Goal: Task Accomplishment & Management: Manage account settings

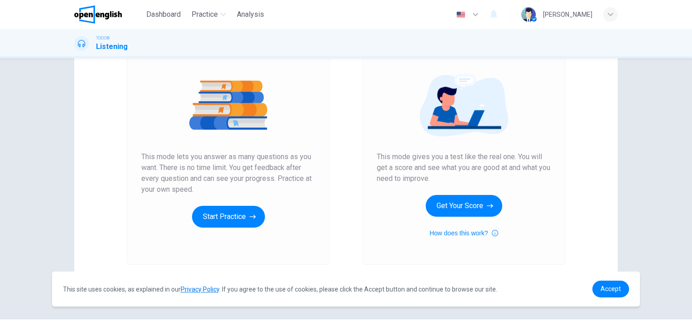
scroll to position [117, 0]
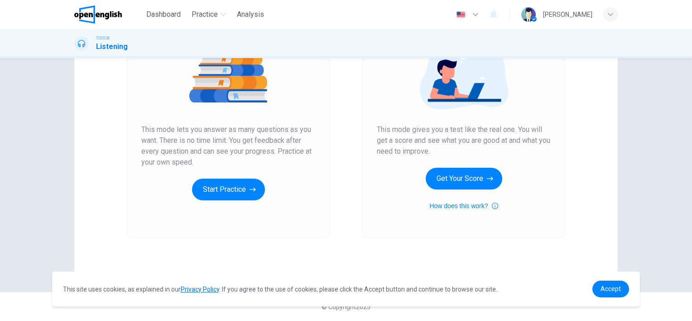
click at [603, 268] on div "Unlimited Practice Mock Test Unlimited Practice This mode lets you answer as ma…" at bounding box center [345, 116] width 543 height 315
click at [618, 281] on link "Accept" at bounding box center [610, 288] width 37 height 17
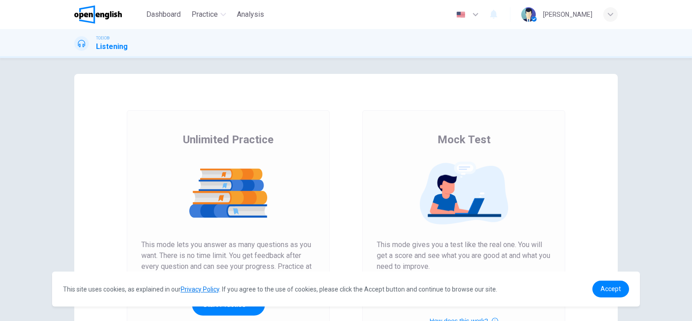
scroll to position [0, 0]
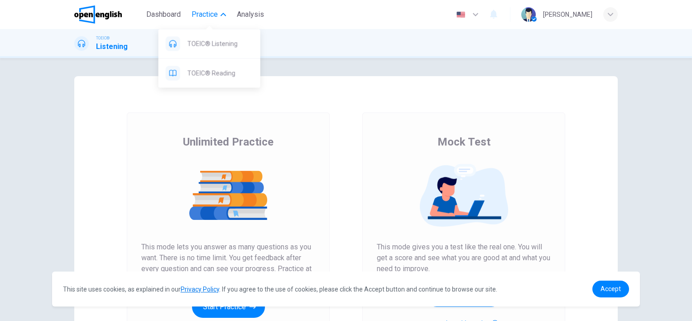
click at [207, 20] on button "Practice" at bounding box center [209, 14] width 42 height 16
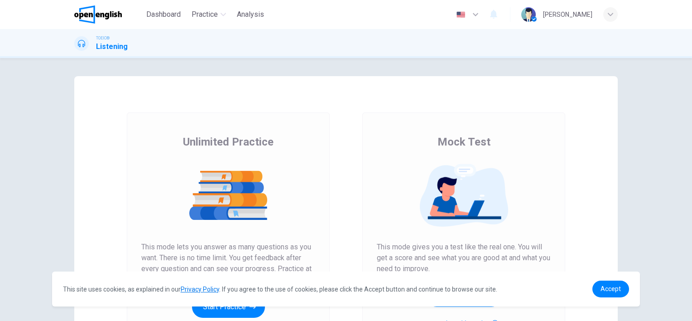
click at [611, 16] on icon "button" at bounding box center [610, 14] width 5 height 5
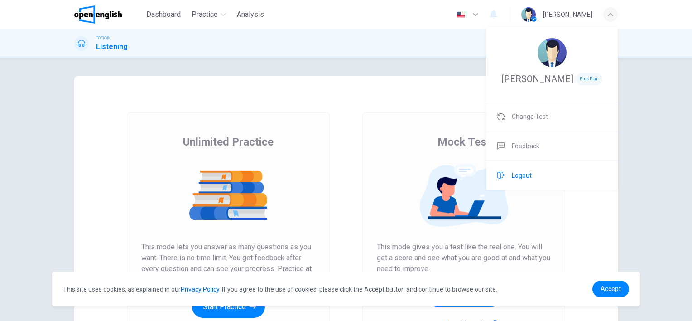
click at [532, 175] on li "Logout" at bounding box center [551, 175] width 131 height 29
